Goal: Task Accomplishment & Management: Use online tool/utility

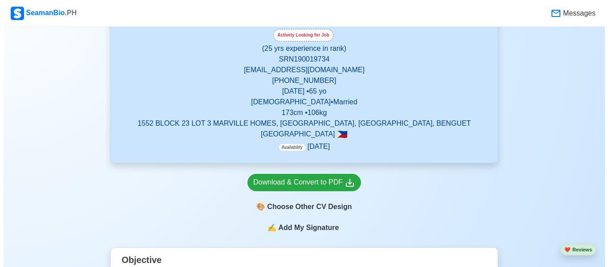
scroll to position [178, 0]
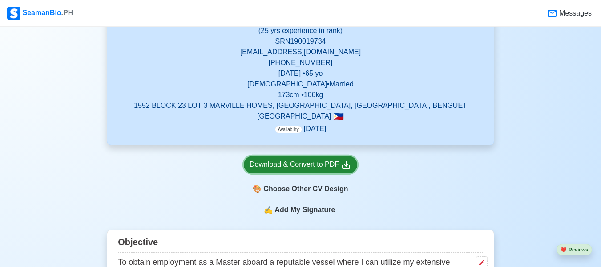
click at [267, 166] on div "Download & Convert to PDF" at bounding box center [301, 164] width 102 height 11
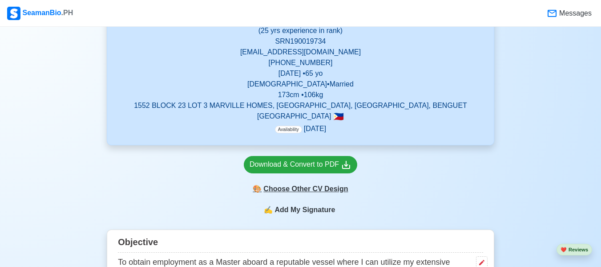
click at [304, 190] on div "🎨 Choose Other CV Design" at bounding box center [300, 188] width 113 height 17
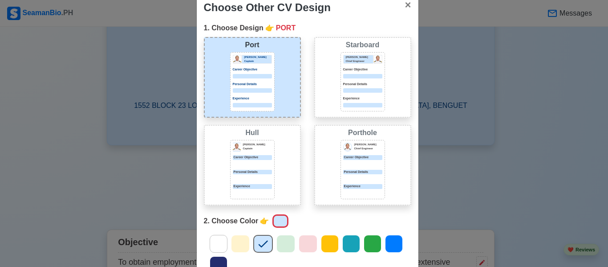
scroll to position [13, 0]
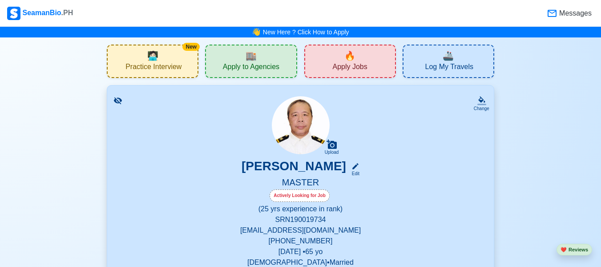
click at [349, 61] on span "🔥" at bounding box center [349, 55] width 11 height 13
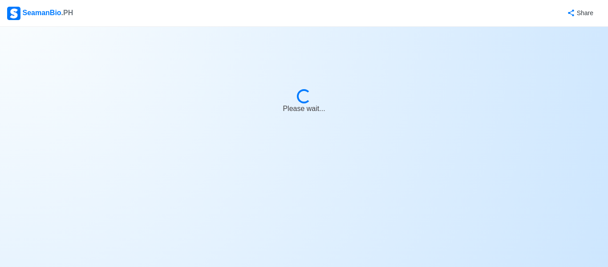
select select "Master"
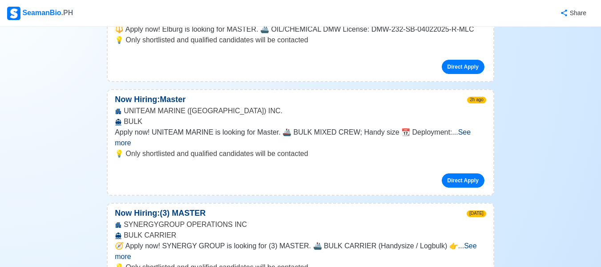
scroll to position [514, 0]
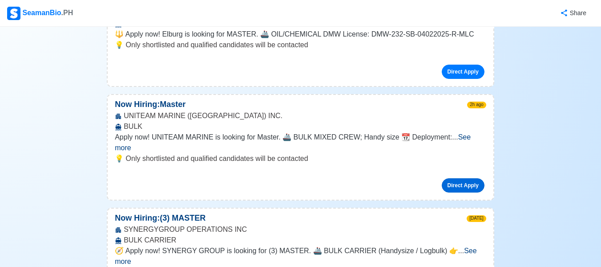
click at [465, 178] on link "Direct Apply" at bounding box center [463, 185] width 43 height 14
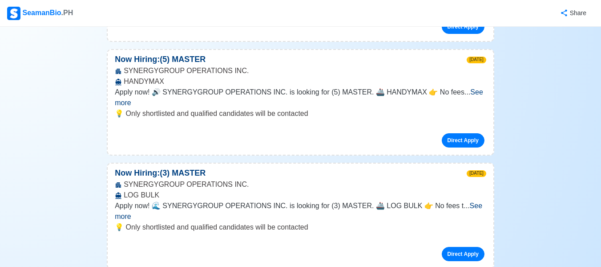
scroll to position [1701, 0]
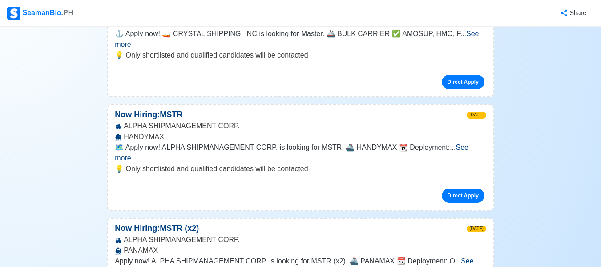
scroll to position [2431, 0]
